Goal: Task Accomplishment & Management: Use online tool/utility

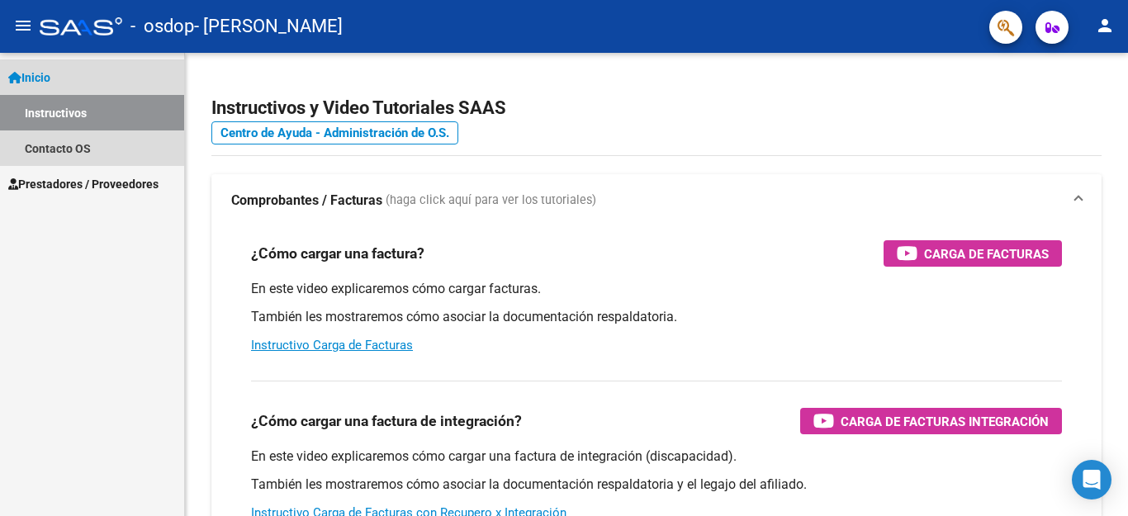
click at [54, 88] on link "Inicio" at bounding box center [92, 77] width 184 height 36
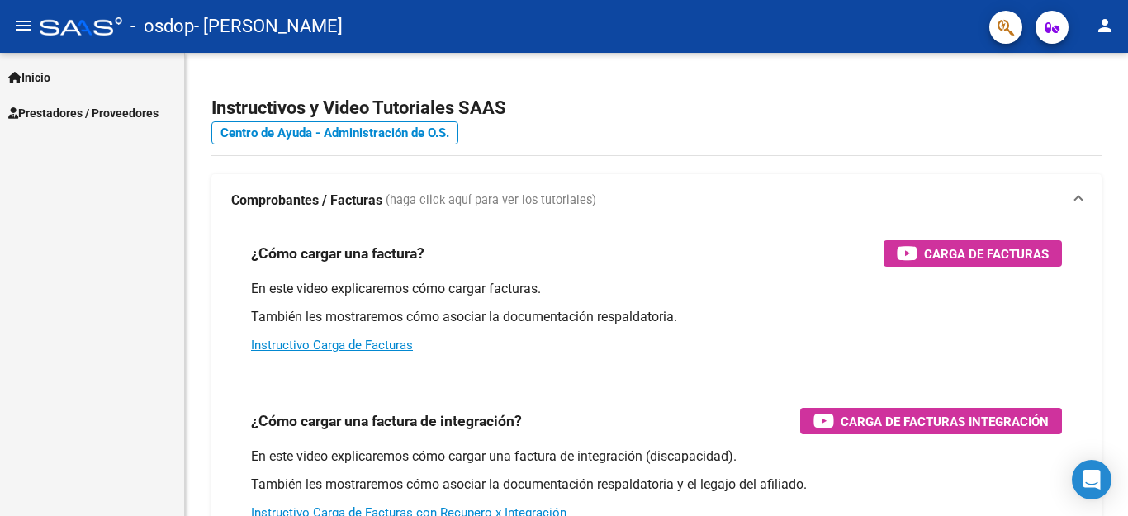
click at [26, 31] on mat-icon "menu" at bounding box center [23, 26] width 20 height 20
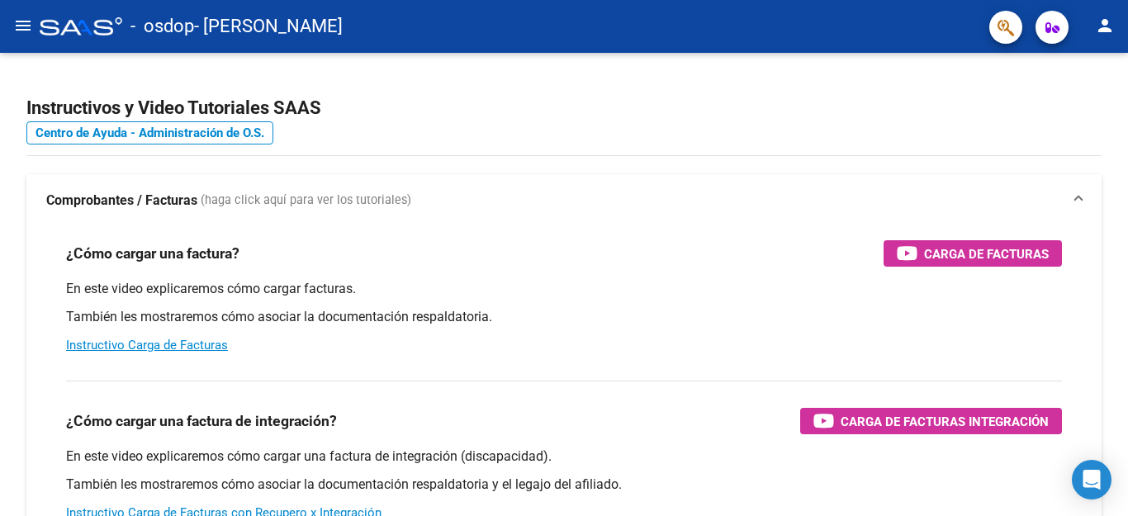
click at [26, 31] on mat-icon "menu" at bounding box center [23, 26] width 20 height 20
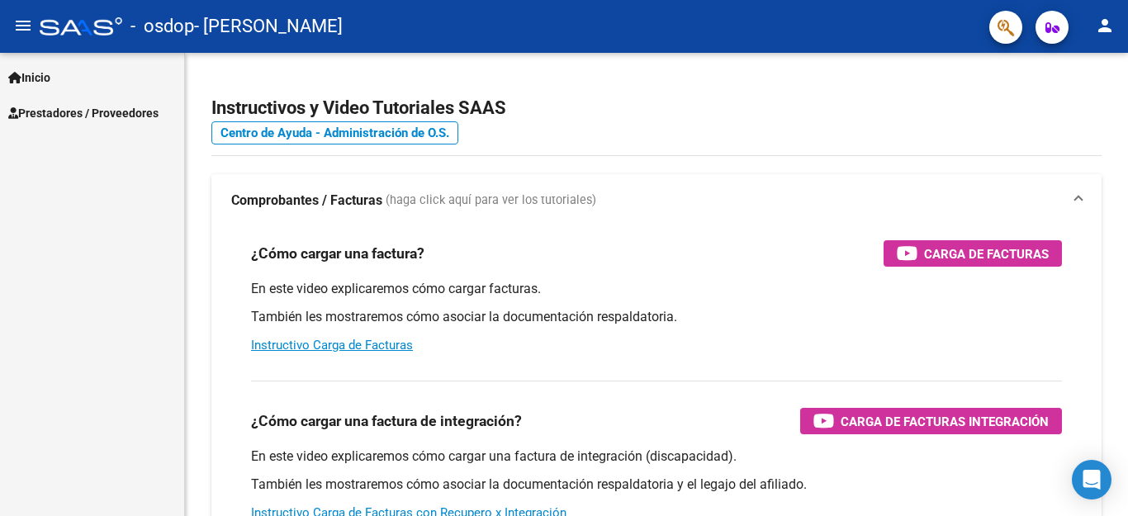
click at [41, 106] on span "Prestadores / Proveedores" at bounding box center [83, 113] width 150 height 18
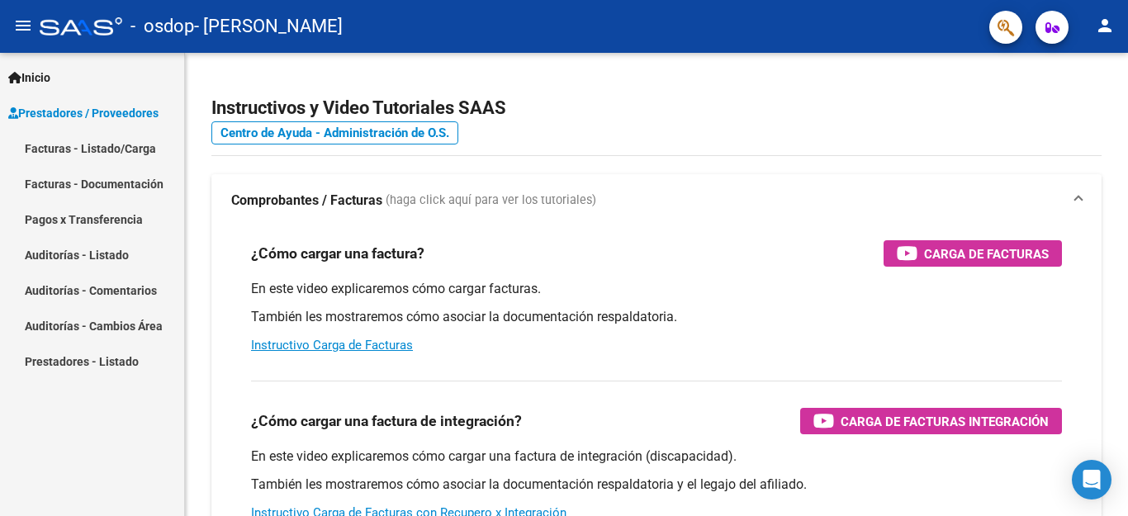
click at [65, 182] on link "Facturas - Documentación" at bounding box center [92, 184] width 184 height 36
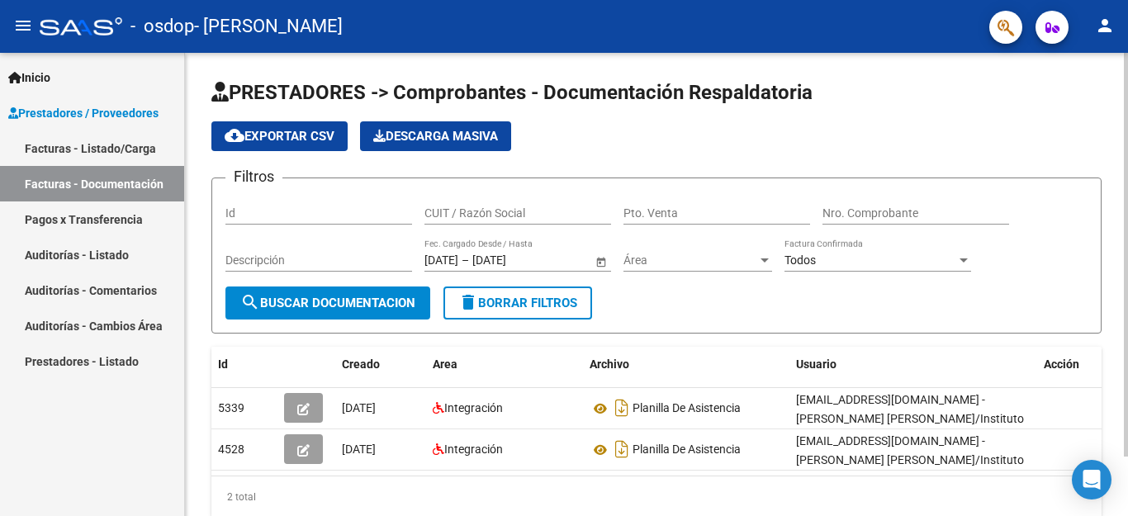
click at [1113, 331] on div at bounding box center [1126, 255] width 4 height 404
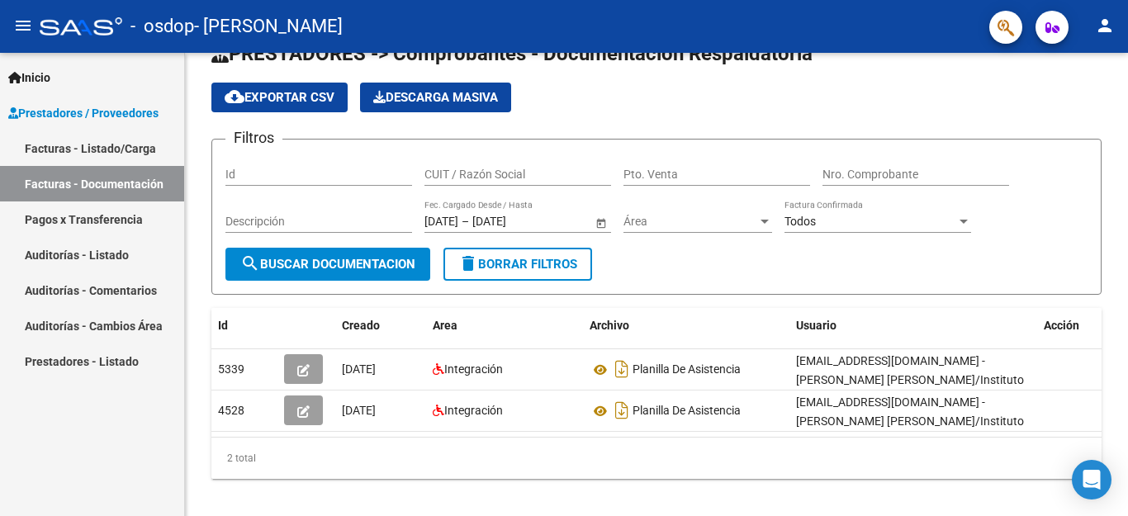
click at [96, 141] on link "Facturas - Listado/Carga" at bounding box center [92, 148] width 184 height 36
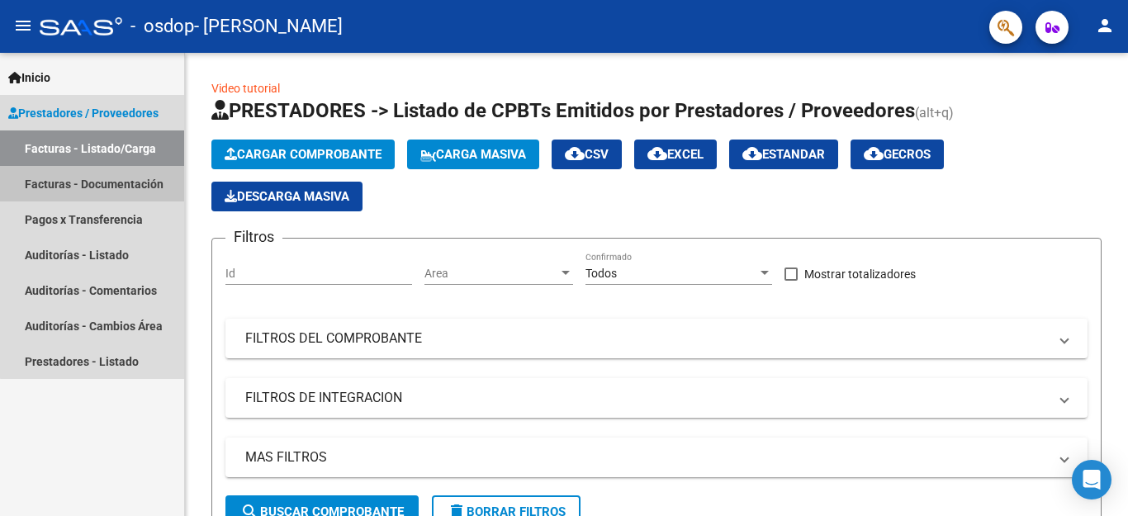
click at [139, 182] on link "Facturas - Documentación" at bounding box center [92, 184] width 184 height 36
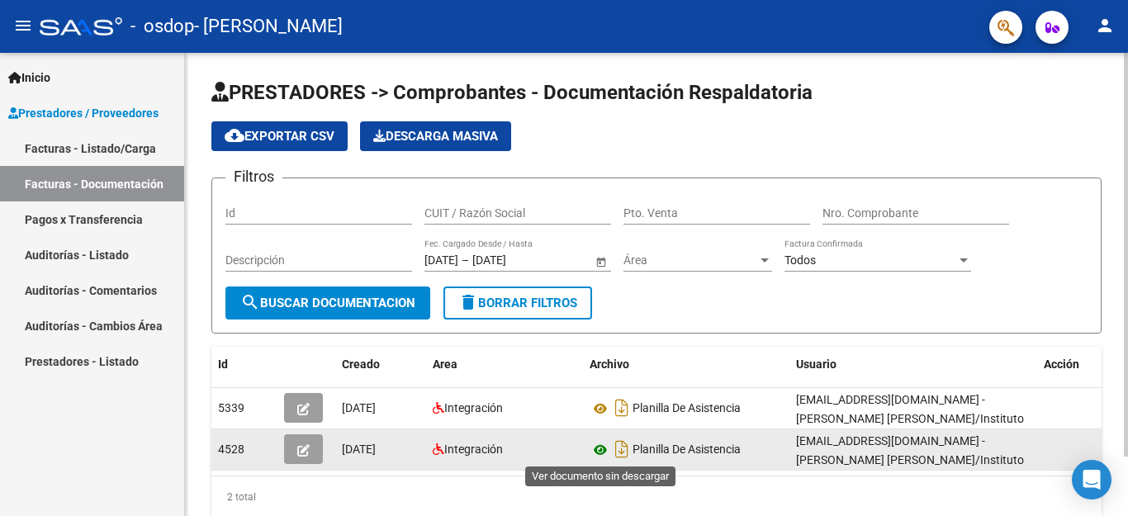
click at [597, 447] on icon at bounding box center [600, 450] width 21 height 20
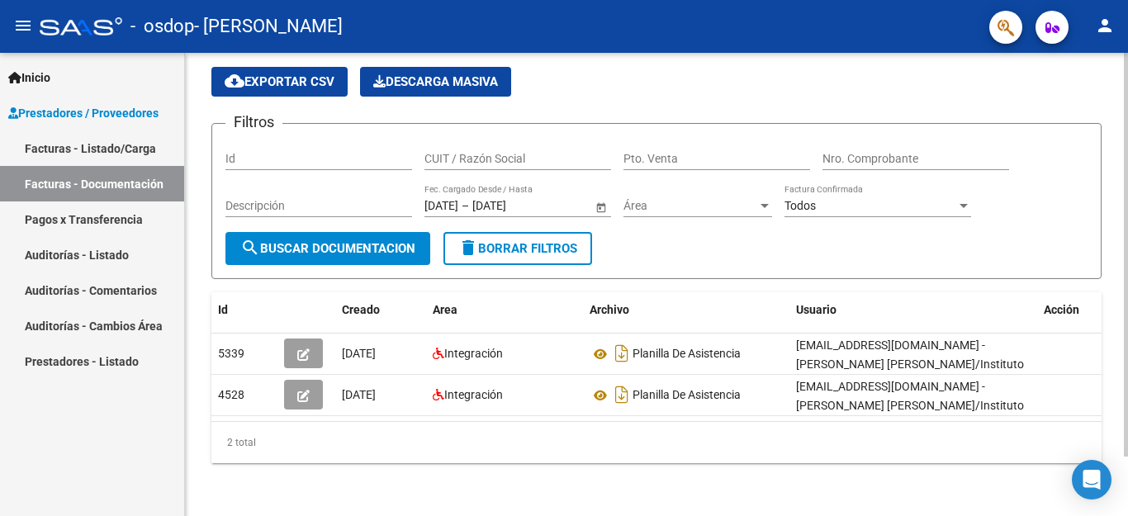
scroll to position [69, 0]
click at [1113, 292] on div at bounding box center [1126, 255] width 4 height 404
click at [139, 360] on link "Prestadores - Listado" at bounding box center [92, 361] width 184 height 36
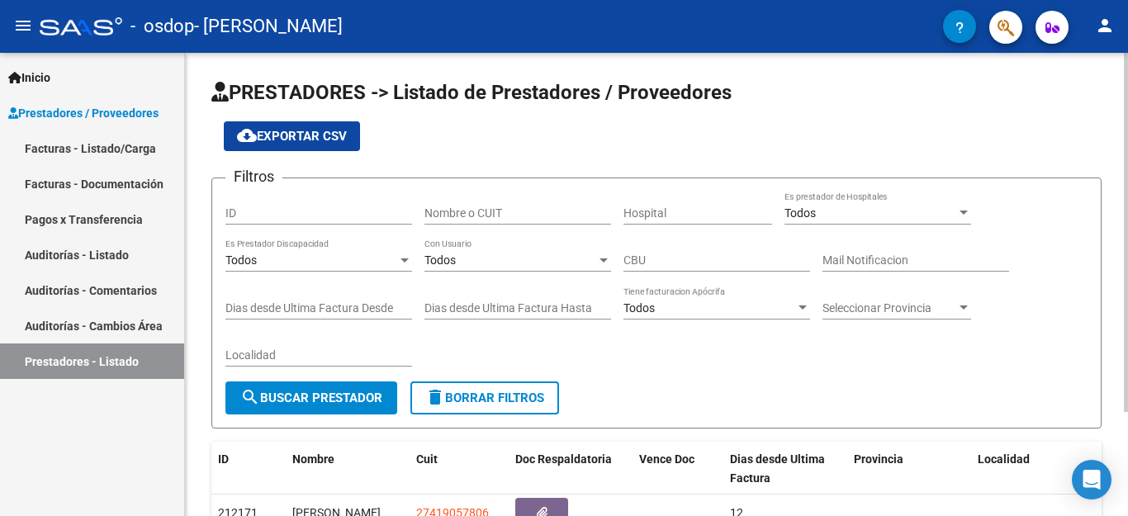
click at [1113, 67] on div "PRESTADORES -> Listado de Prestadores / Proveedores cloud_download Exportar CSV…" at bounding box center [658, 343] width 947 height 580
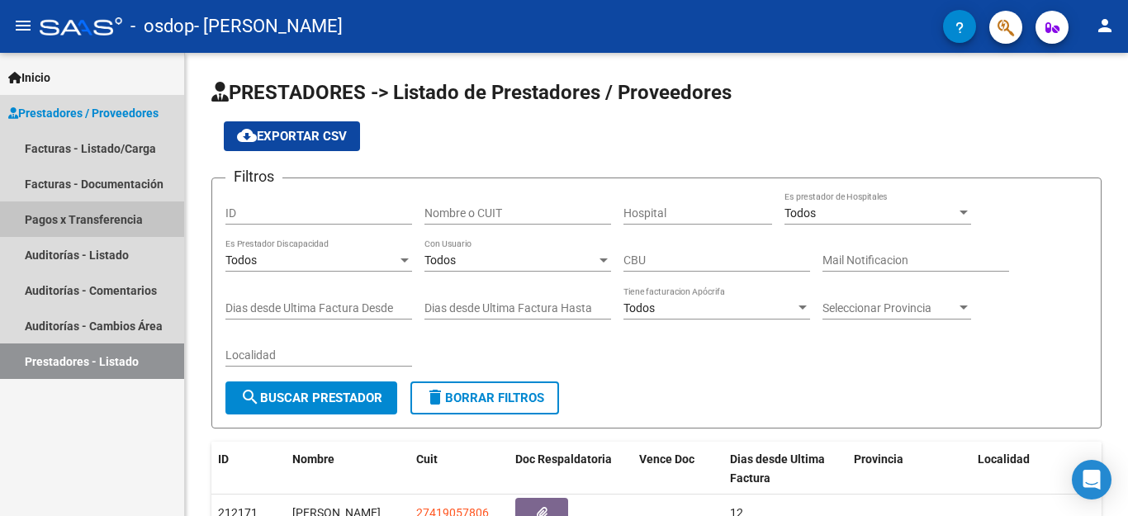
click at [123, 230] on link "Pagos x Transferencia" at bounding box center [92, 219] width 184 height 36
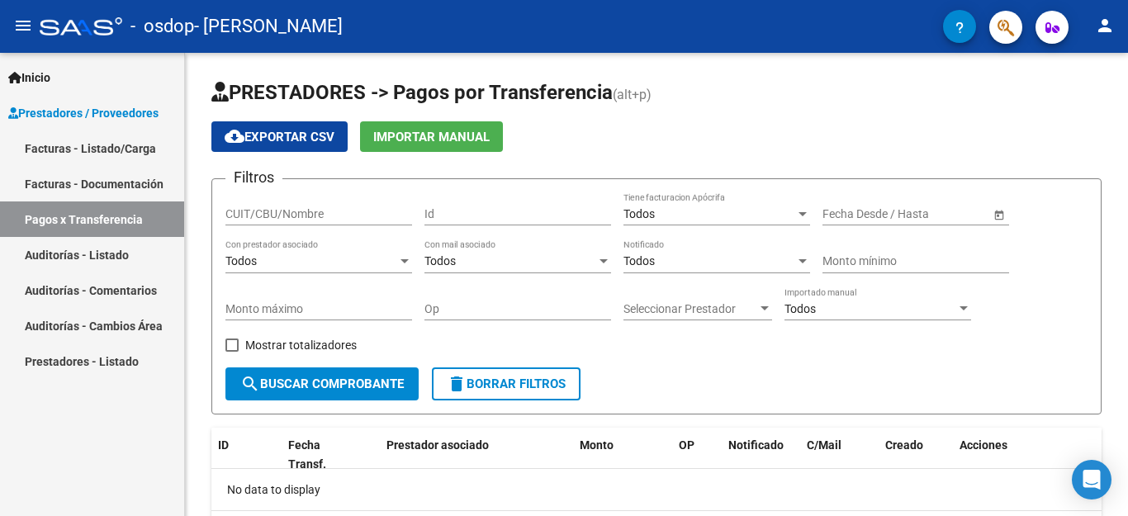
click at [115, 187] on link "Facturas - Documentación" at bounding box center [92, 184] width 184 height 36
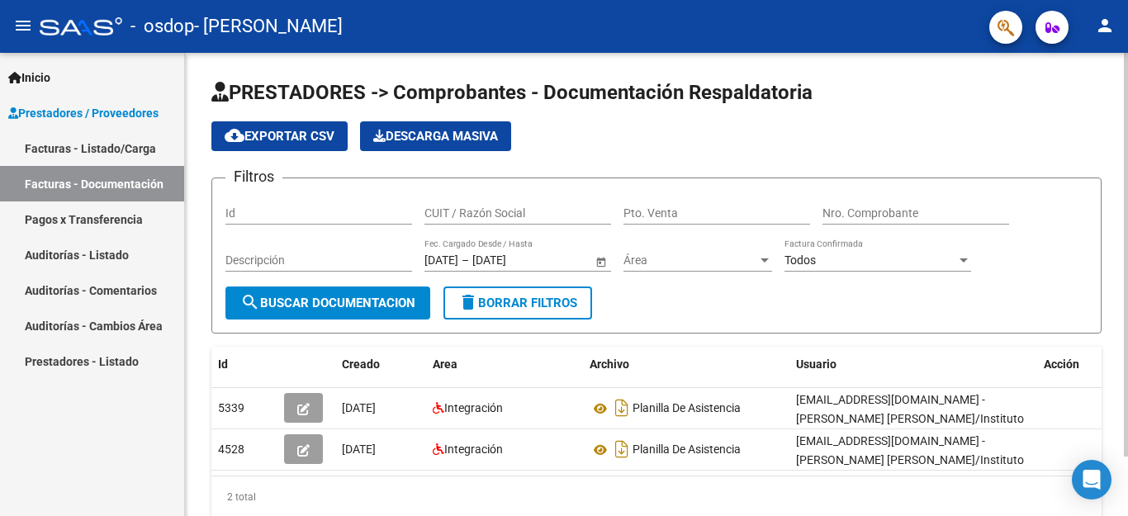
scroll to position [69, 0]
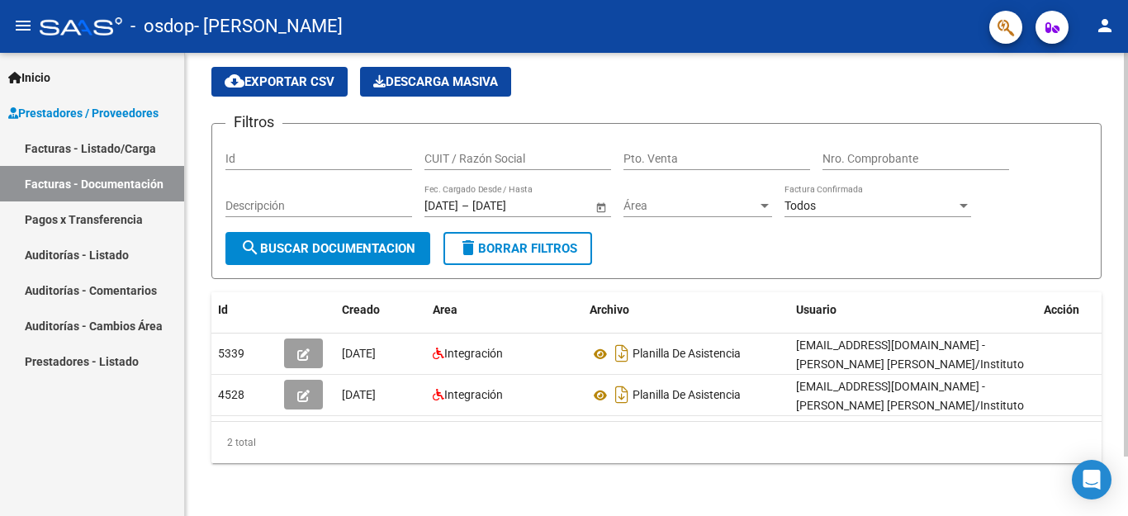
click at [1113, 195] on div at bounding box center [1126, 255] width 4 height 404
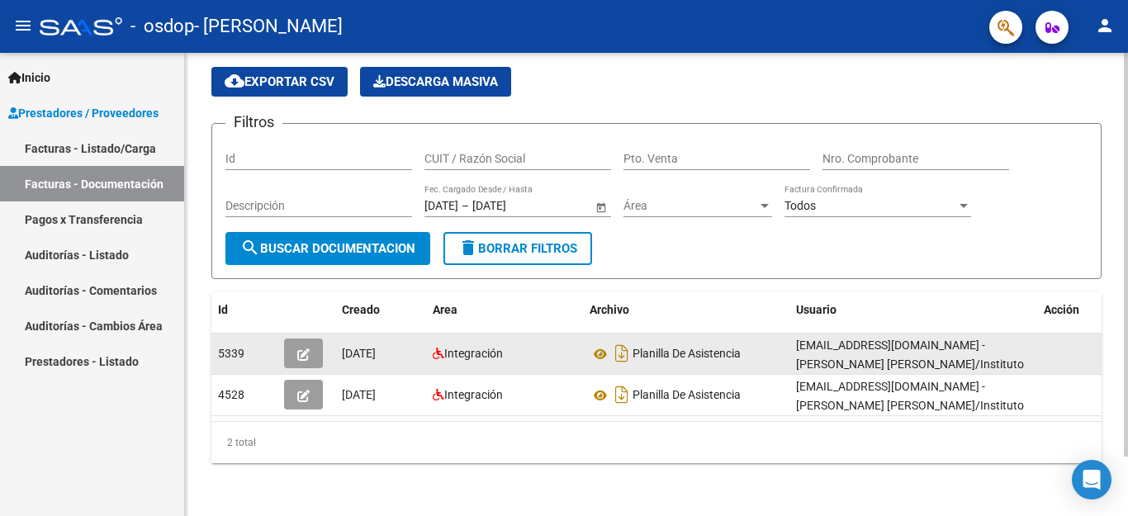
click at [523, 344] on div "Integración" at bounding box center [505, 353] width 144 height 19
click at [300, 339] on button "button" at bounding box center [303, 354] width 39 height 30
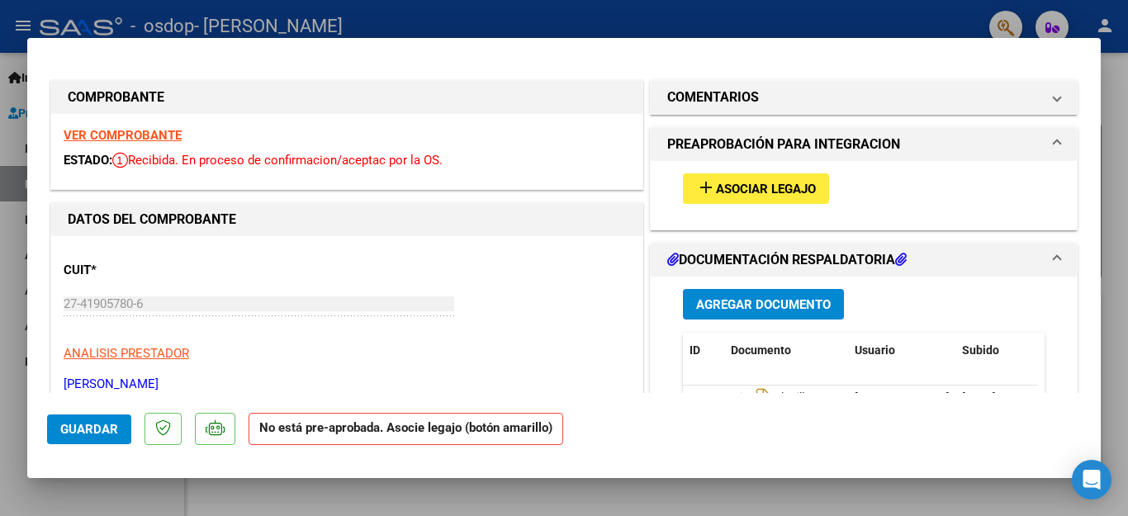
click at [740, 192] on span "Asociar Legajo" at bounding box center [766, 189] width 100 height 15
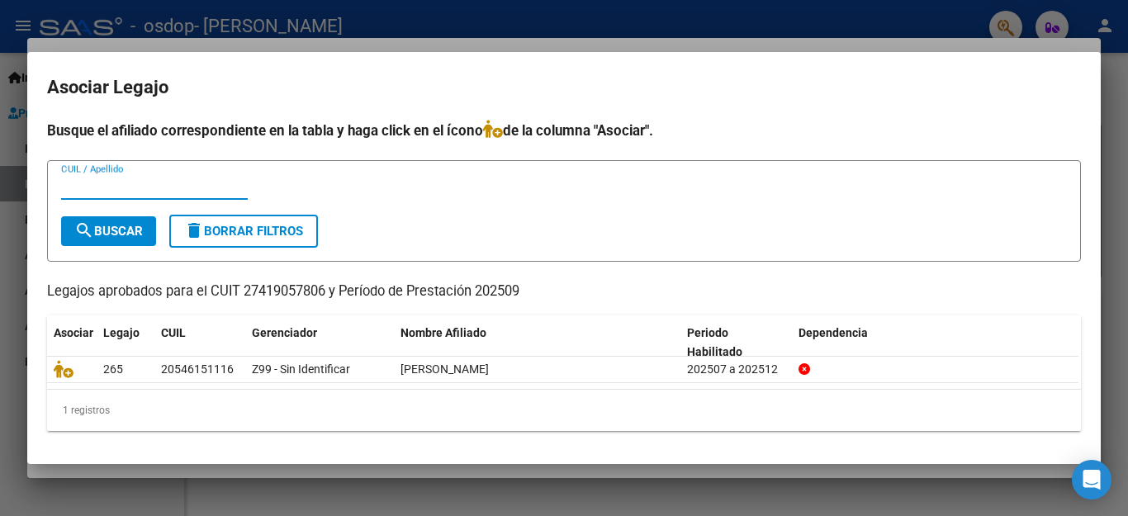
click at [797, 493] on div at bounding box center [564, 258] width 1128 height 516
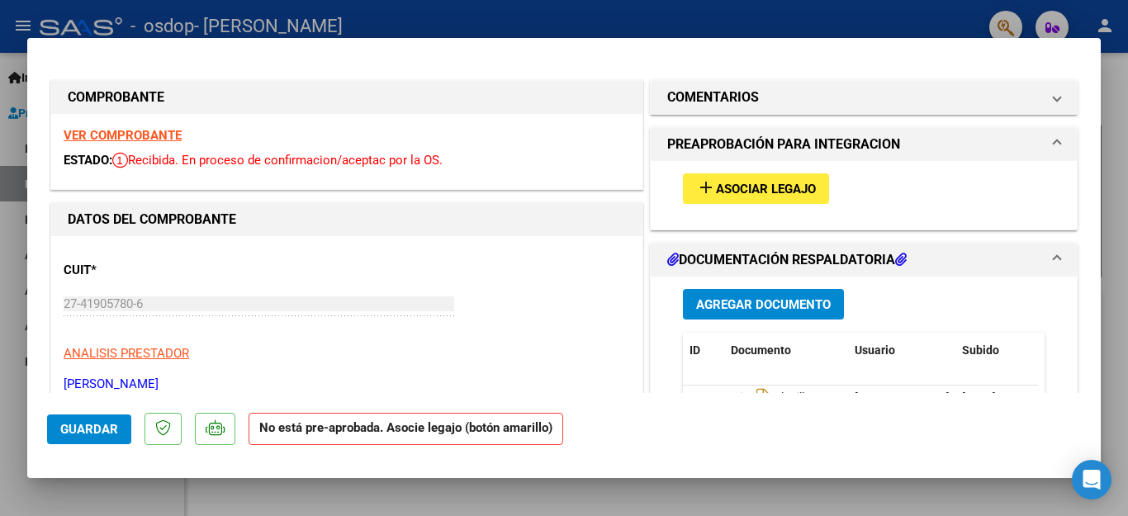
click at [1113, 189] on div at bounding box center [564, 258] width 1128 height 516
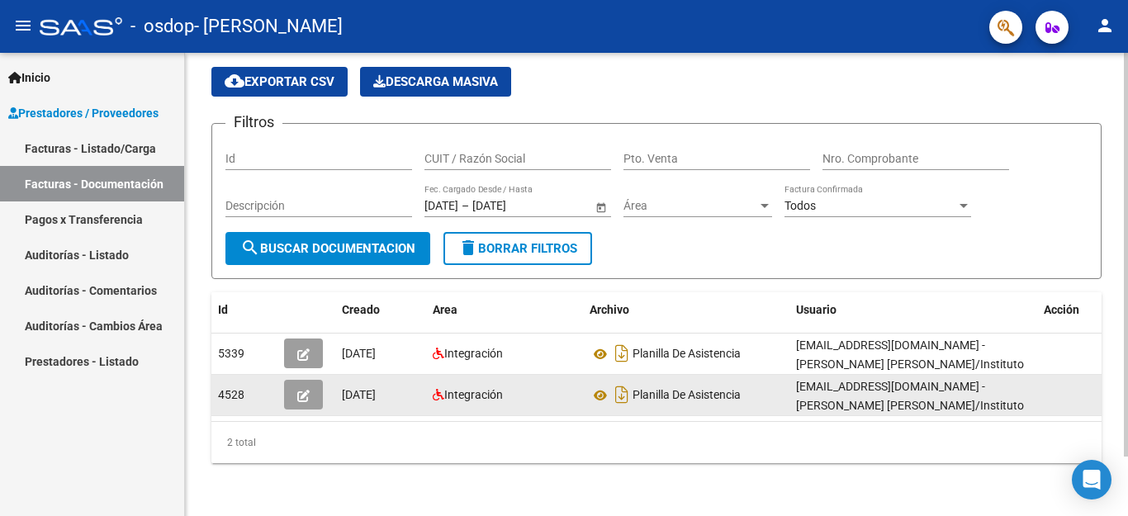
click at [302, 390] on button "button" at bounding box center [303, 395] width 39 height 30
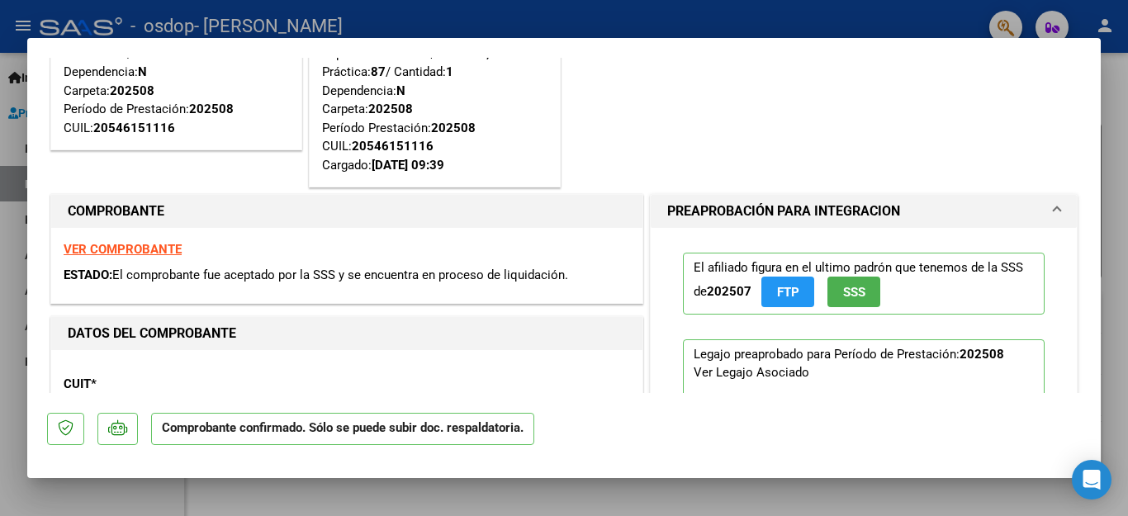
scroll to position [66, 0]
